Goal: Check status: Check status

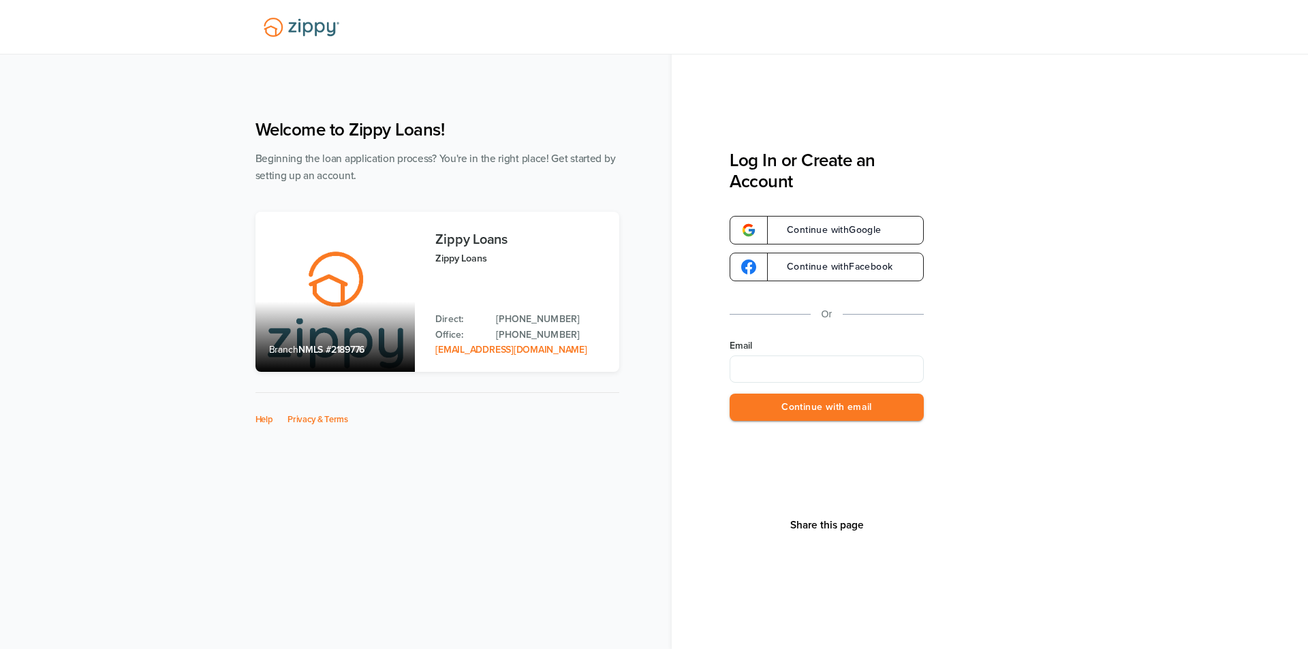
type input "**********"
click at [790, 403] on button "Continue with email" at bounding box center [827, 408] width 194 height 28
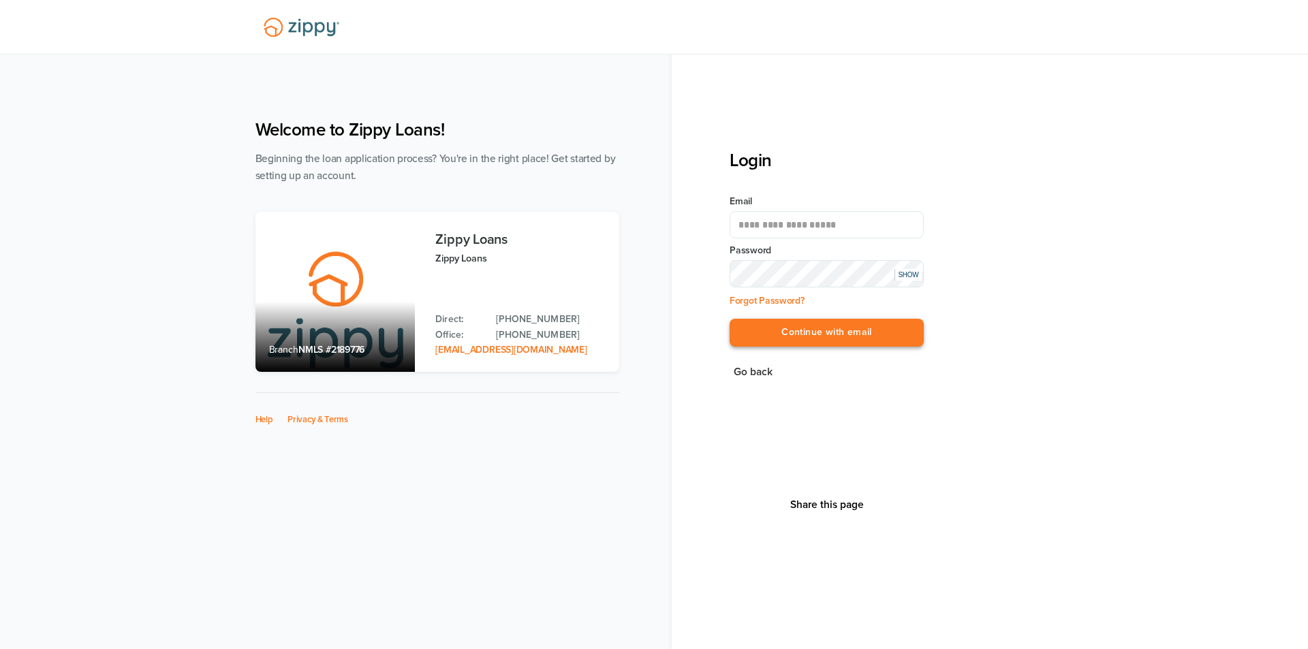
click at [806, 342] on button "Continue with email" at bounding box center [827, 333] width 194 height 28
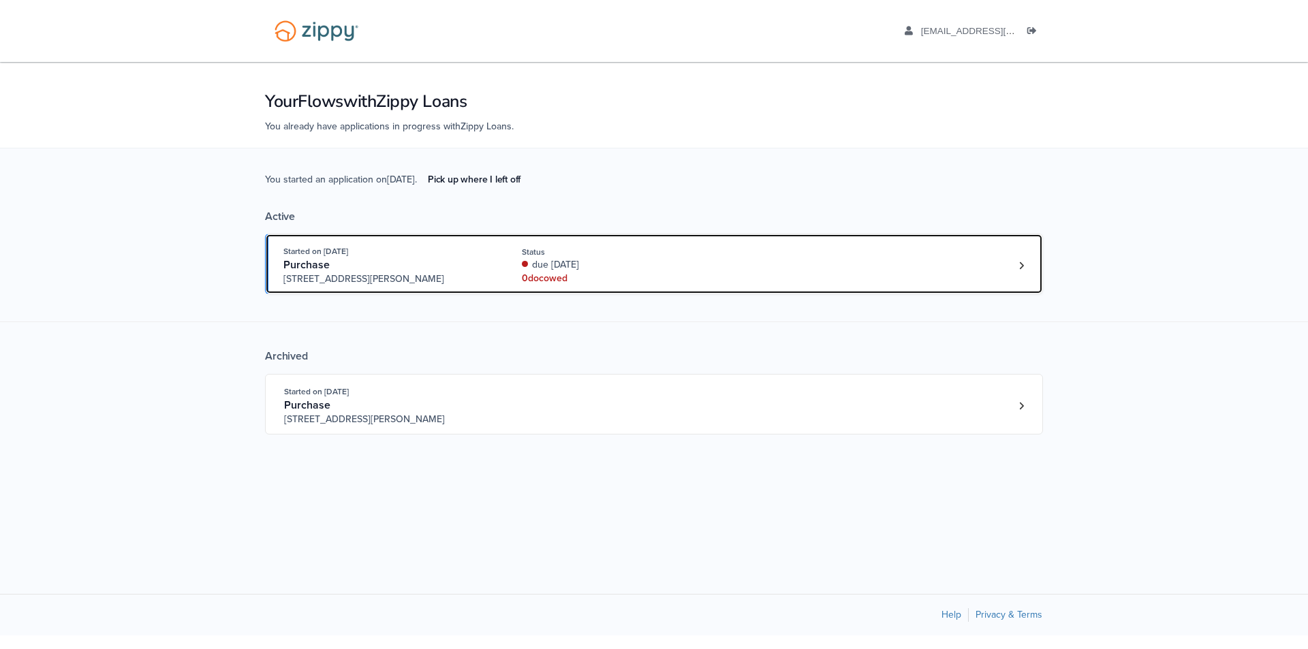
click at [756, 279] on div "Started on [DATE] Purchase [STREET_ADDRESS][PERSON_NAME] Status due [DATE] 0 do…" at bounding box center [647, 266] width 728 height 42
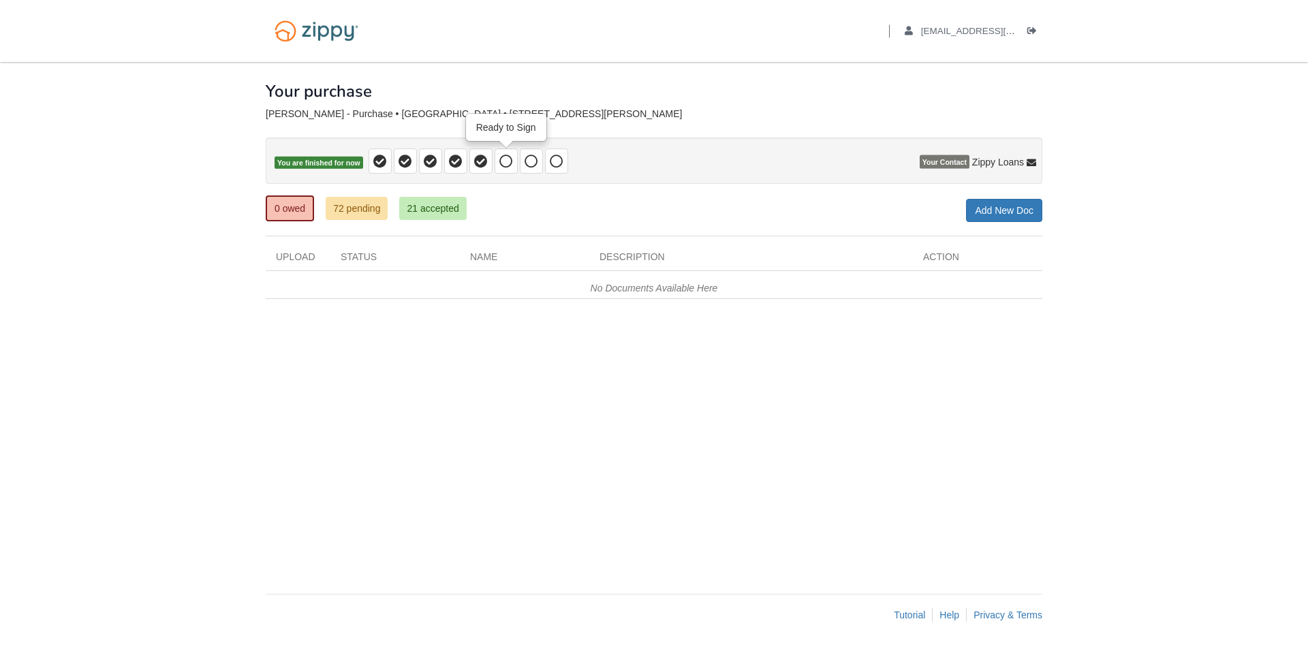
click at [506, 155] on icon at bounding box center [506, 162] width 14 height 14
click at [529, 158] on icon at bounding box center [532, 162] width 14 height 14
click at [552, 160] on icon at bounding box center [557, 162] width 14 height 14
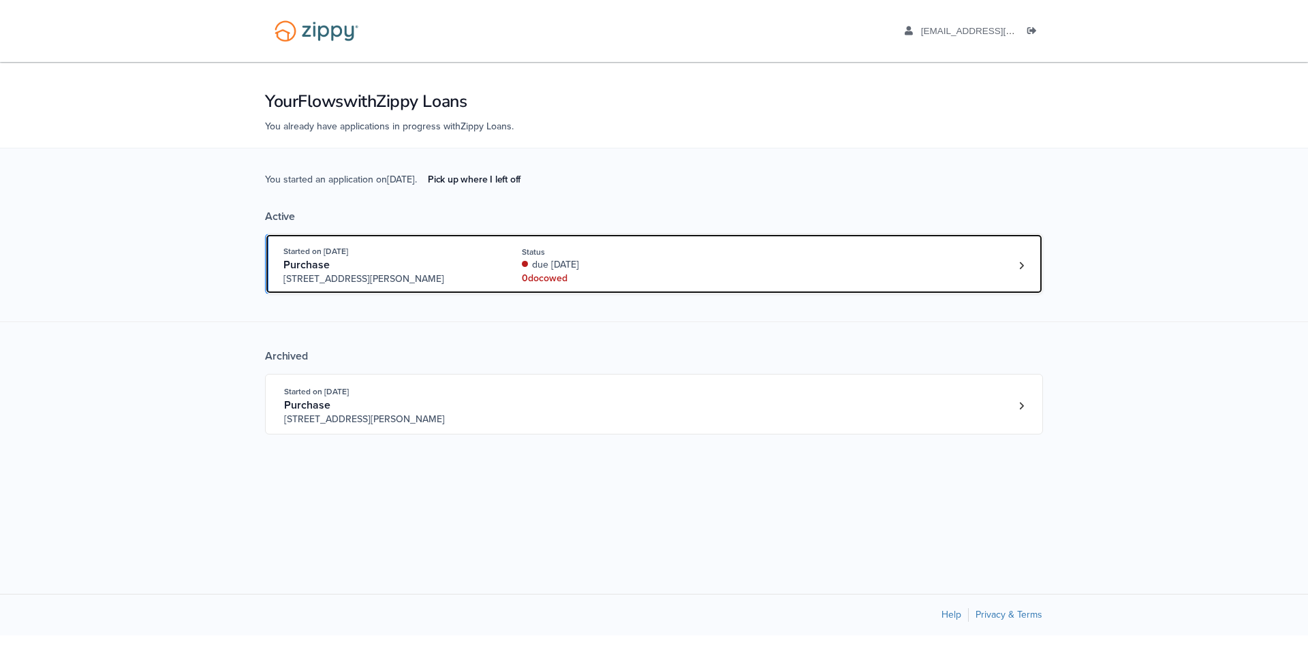
click at [446, 257] on div "Started on [DATE]" at bounding box center [387, 252] width 208 height 14
